Goal: Find specific page/section: Find specific page/section

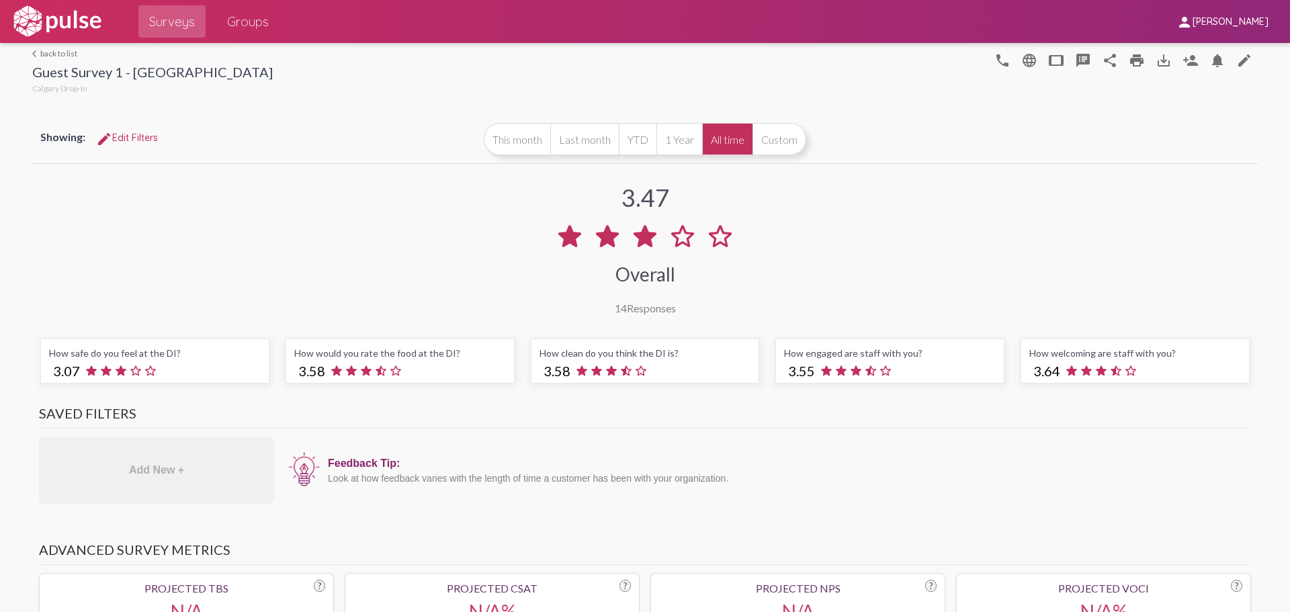
click at [57, 56] on link "arrow_back_ios back to list" at bounding box center [152, 53] width 240 height 10
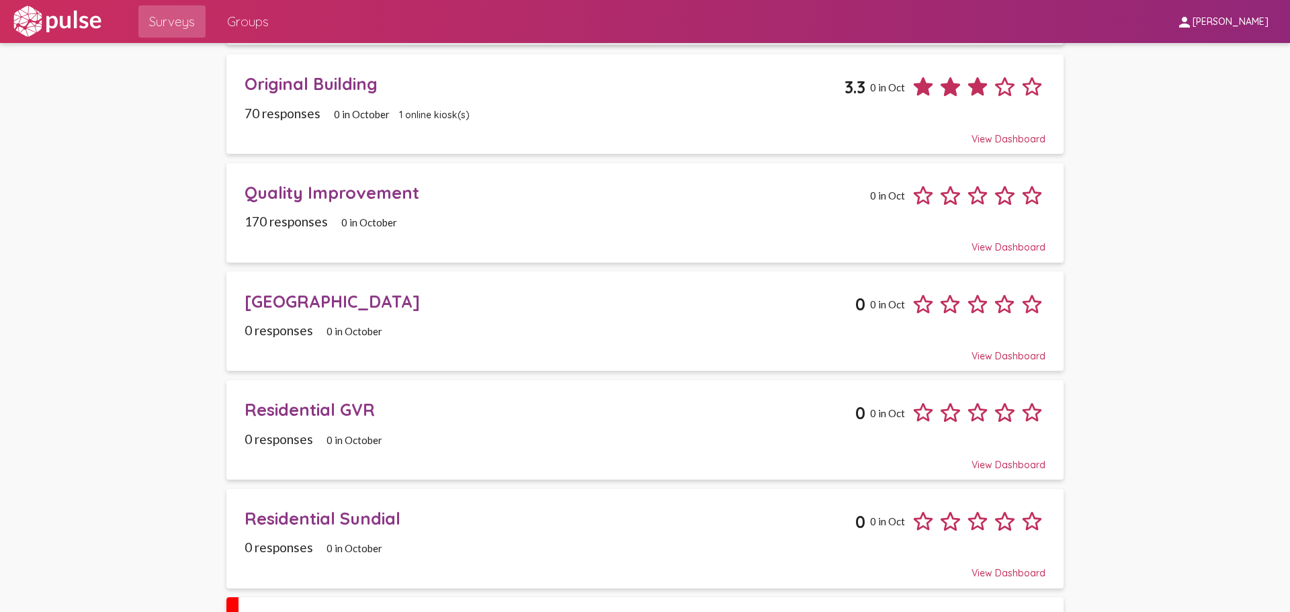
scroll to position [834, 0]
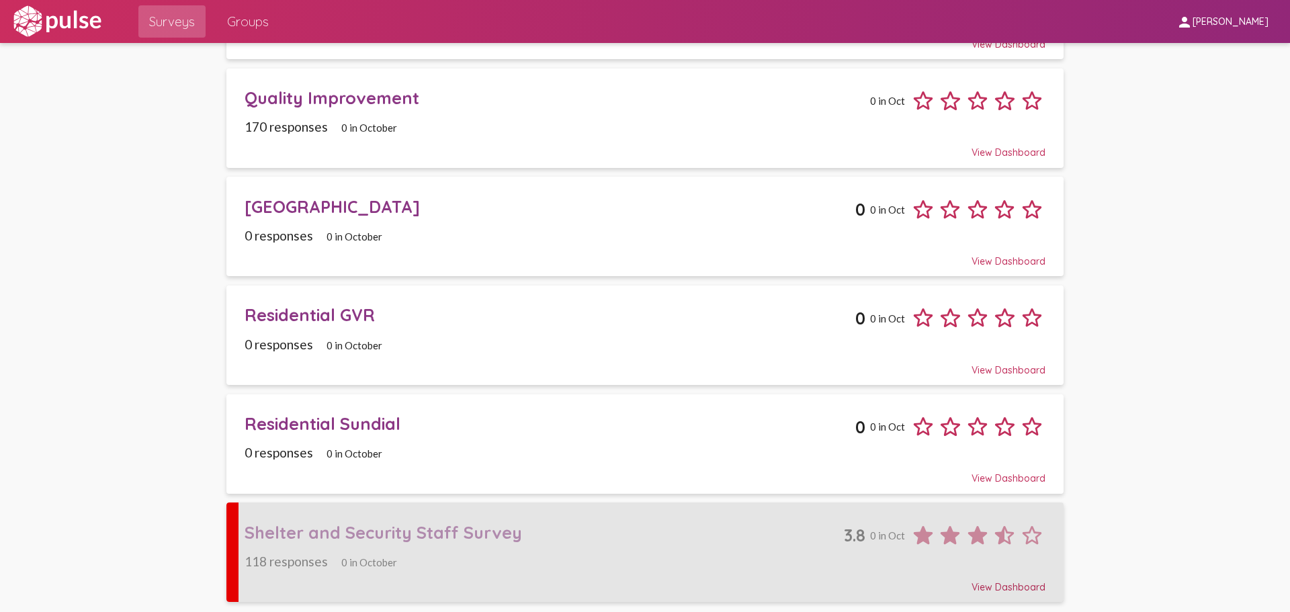
click at [564, 548] on div "Shelter and Security Staff Survey 3.8 0 in Oct" at bounding box center [645, 530] width 801 height 37
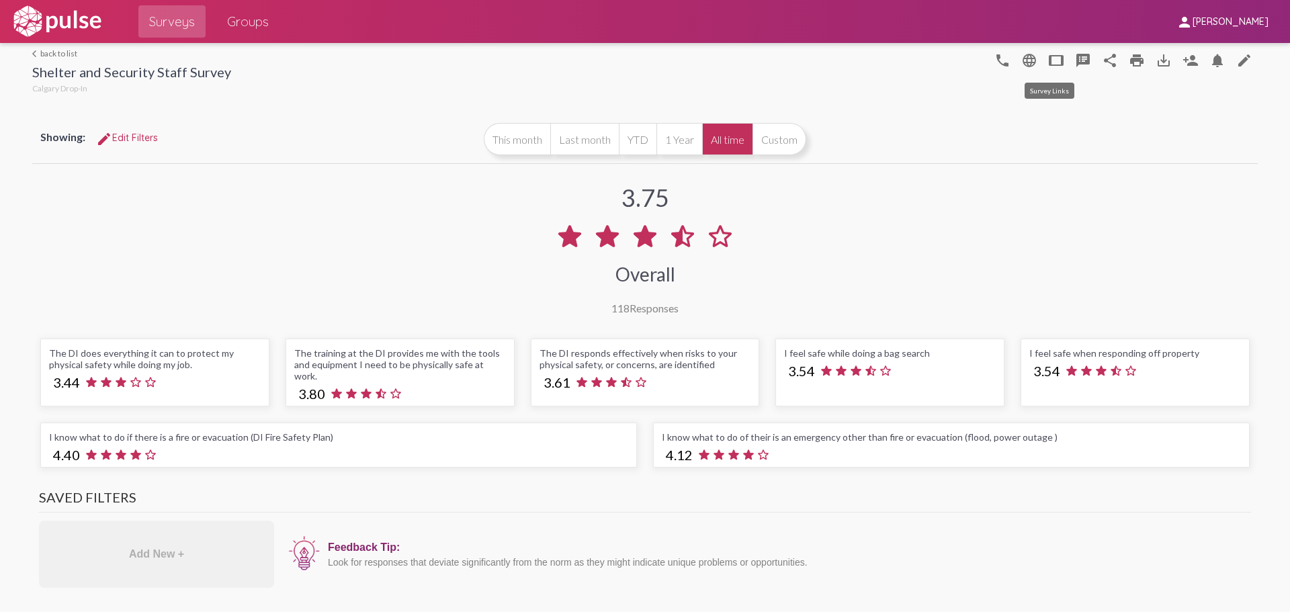
click at [1053, 64] on mat-icon "tablet" at bounding box center [1056, 60] width 16 height 16
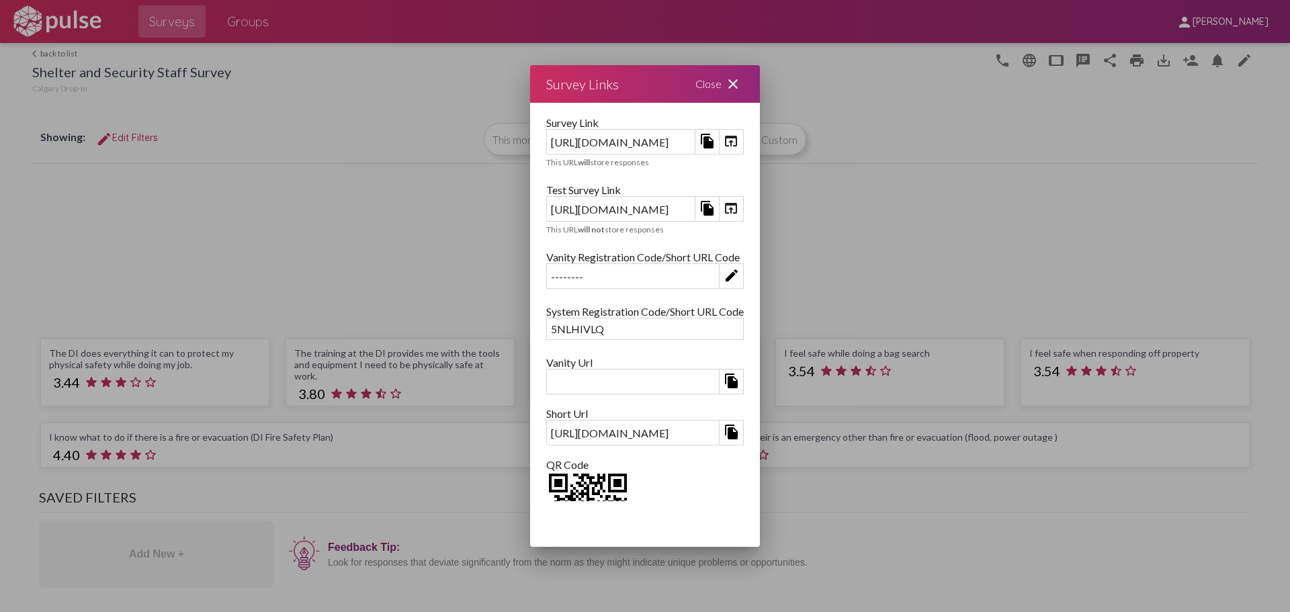
scroll to position [71, 0]
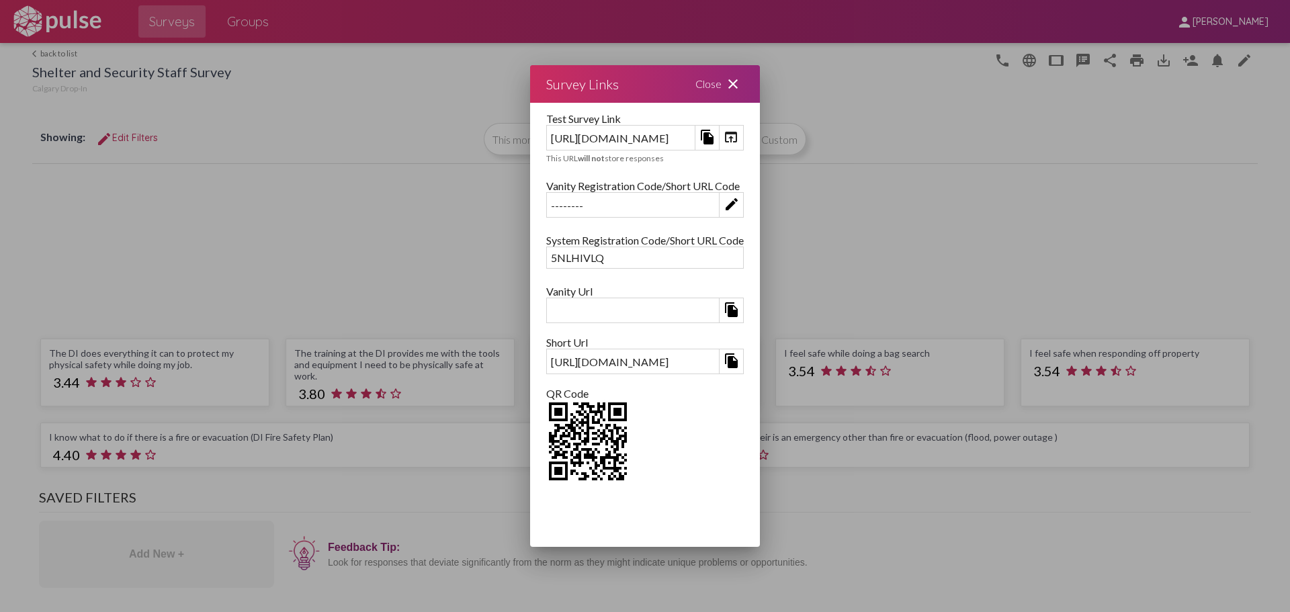
click at [741, 84] on mat-icon "close" at bounding box center [733, 84] width 16 height 16
